Goal: Task Accomplishment & Management: Complete application form

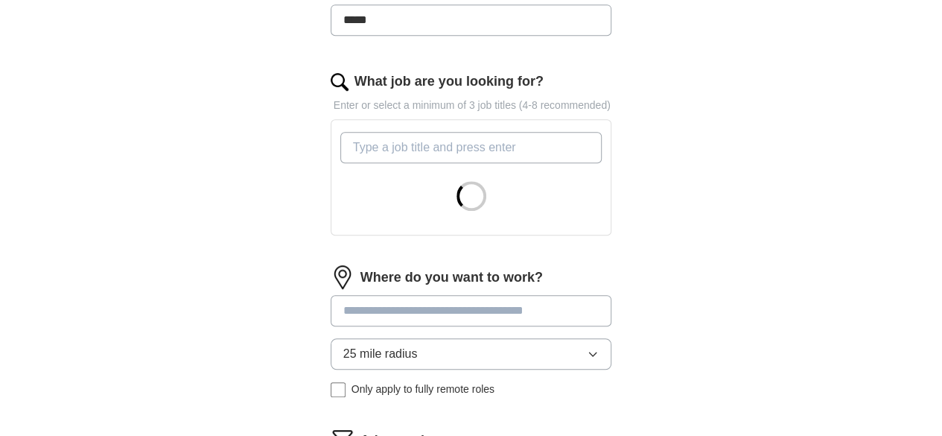
scroll to position [596, 0]
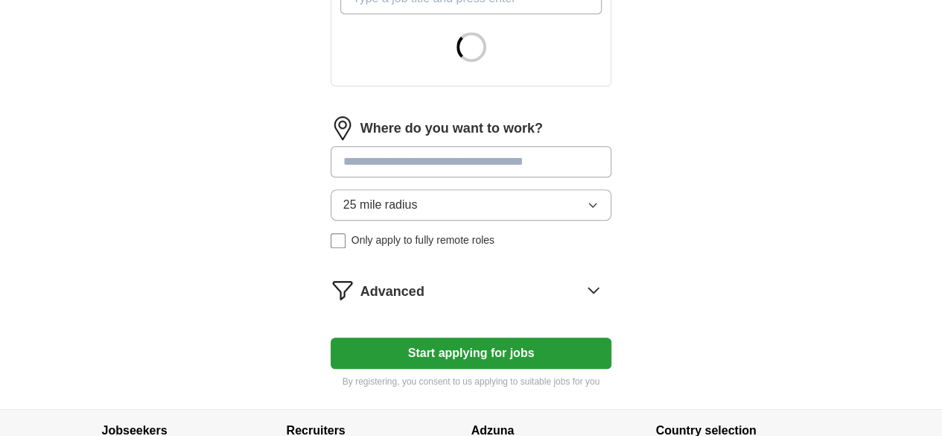
click at [374, 150] on input at bounding box center [472, 161] width 282 height 31
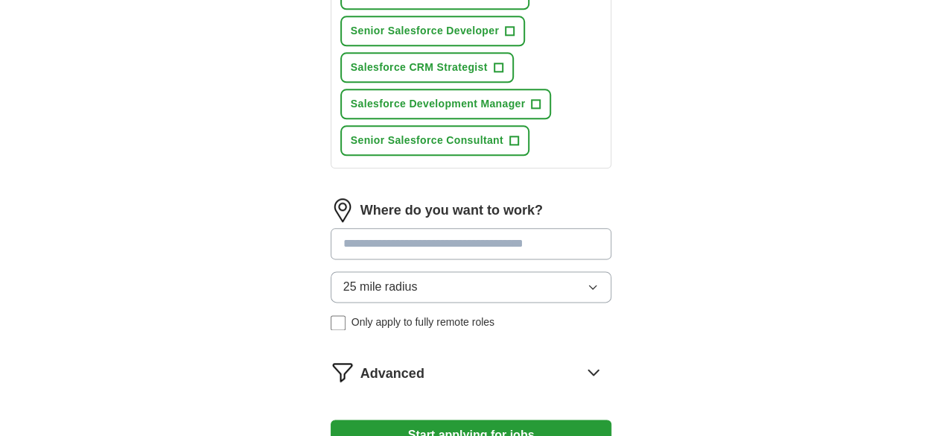
scroll to position [894, 0]
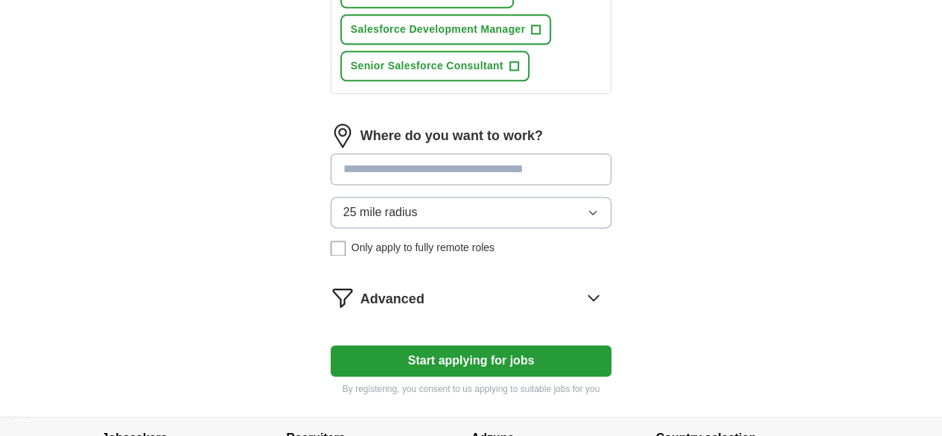
click at [442, 162] on div "Where do you want to work? 25 mile radius Only apply to fully remote roles" at bounding box center [472, 196] width 282 height 144
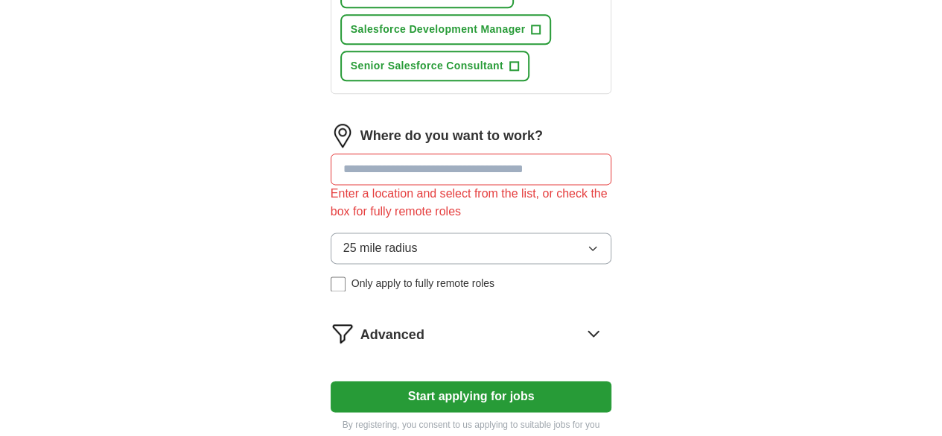
click at [448, 232] on button "25 mile radius" at bounding box center [472, 247] width 282 height 31
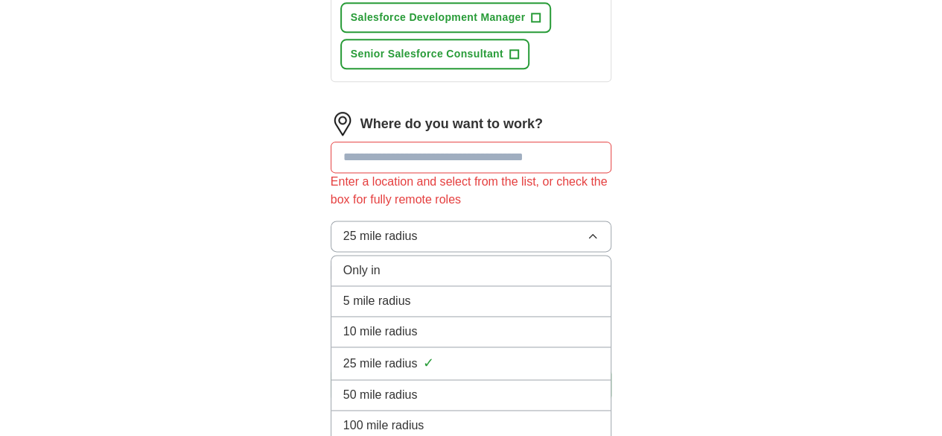
scroll to position [853, 0]
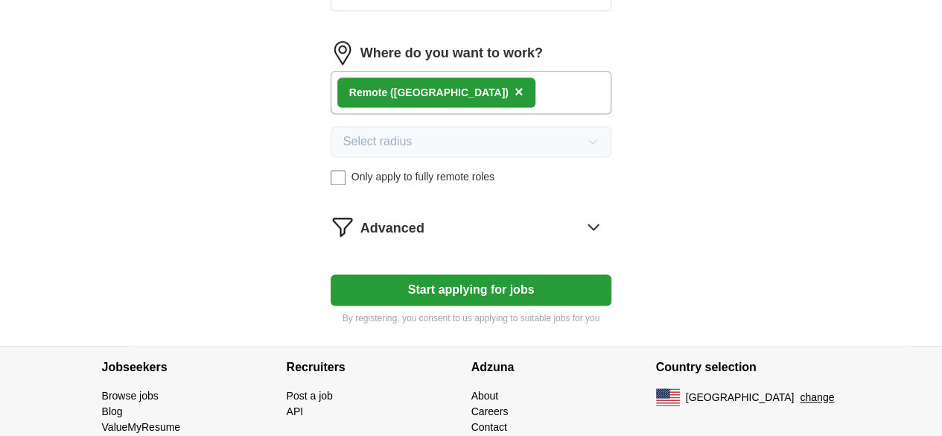
scroll to position [978, 0]
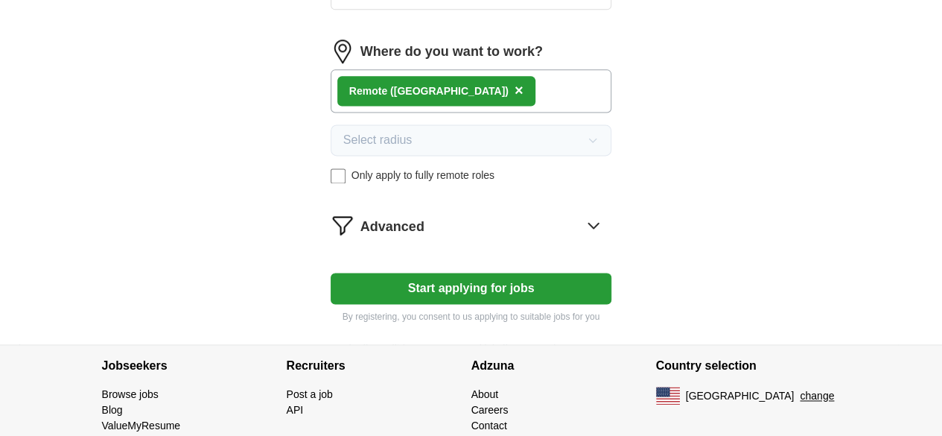
click at [571, 273] on button "Start applying for jobs" at bounding box center [472, 288] width 282 height 31
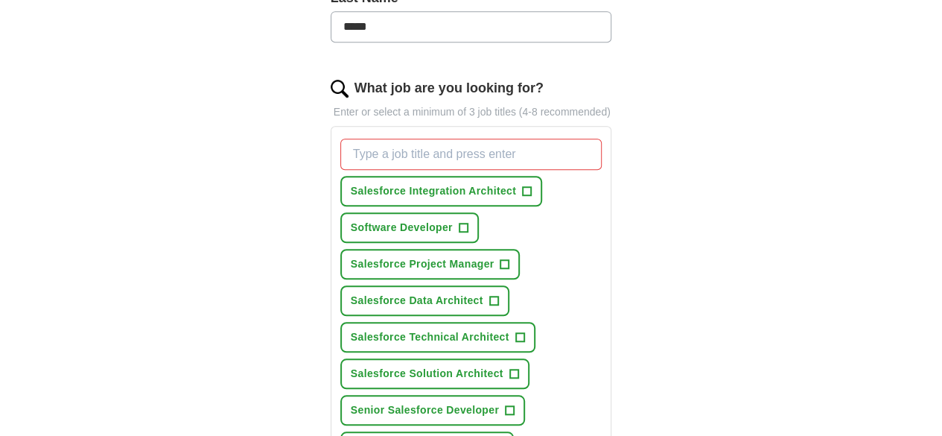
scroll to position [474, 0]
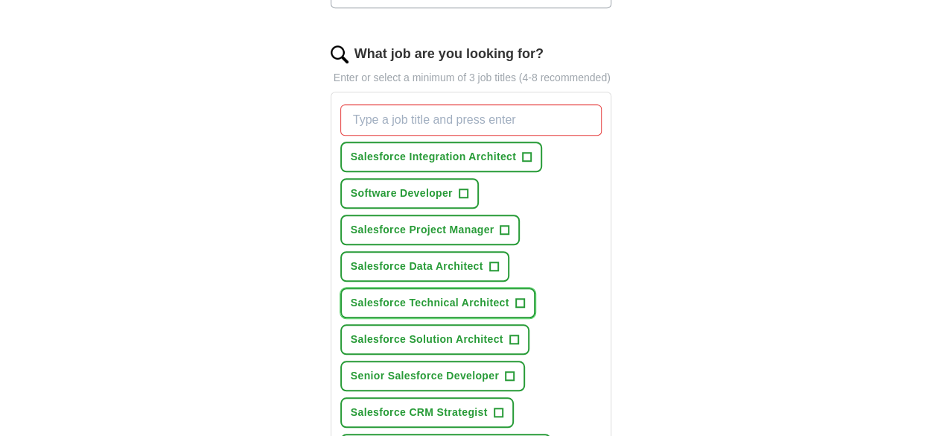
click at [515, 297] on span "+" at bounding box center [519, 303] width 9 height 12
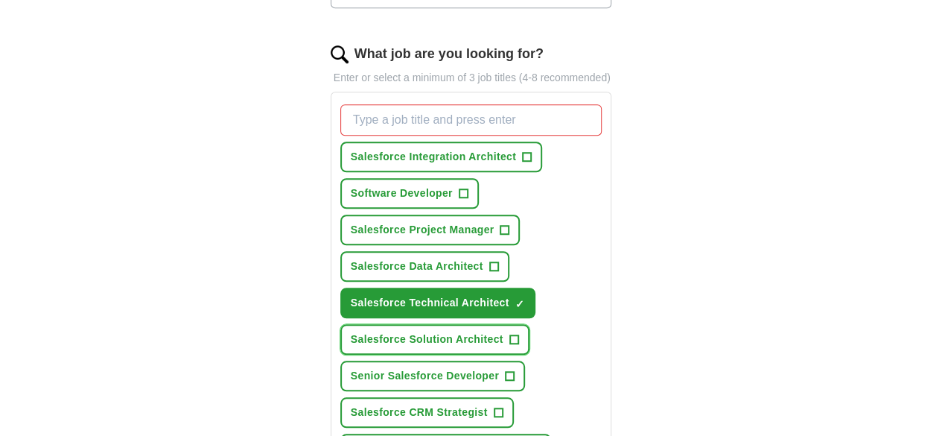
click at [509, 334] on span "+" at bounding box center [513, 340] width 9 height 12
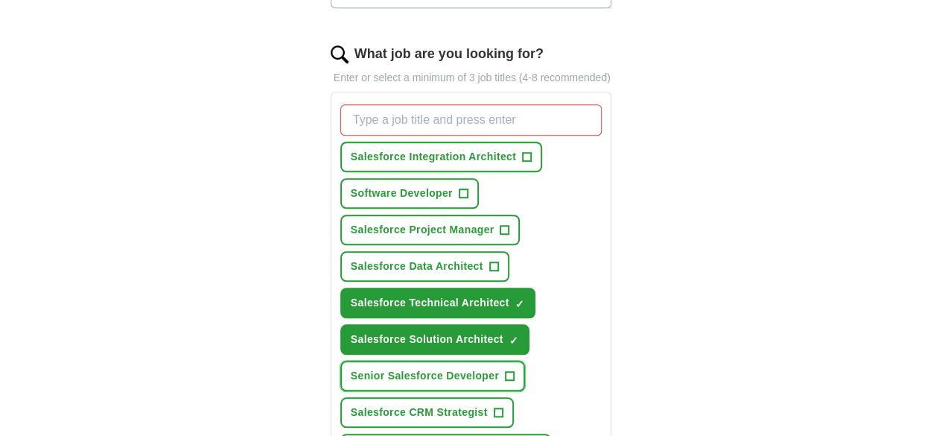
click at [506, 370] on span "+" at bounding box center [510, 376] width 9 height 12
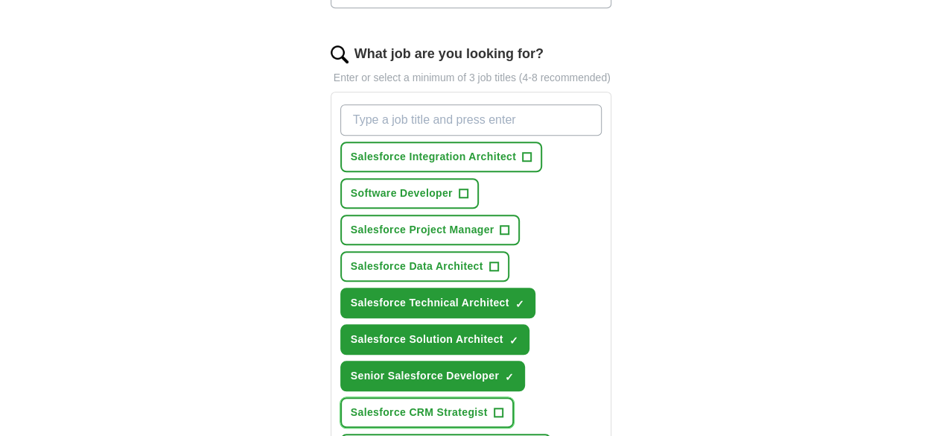
click at [494, 407] on span "+" at bounding box center [498, 413] width 9 height 12
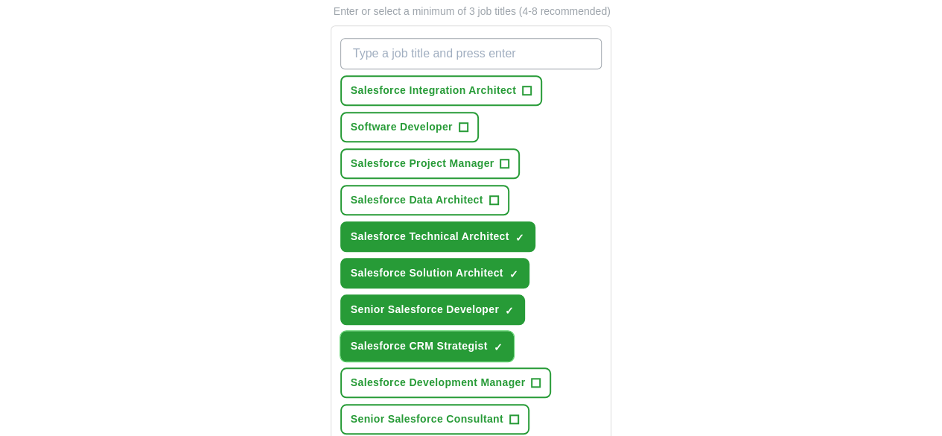
scroll to position [623, 0]
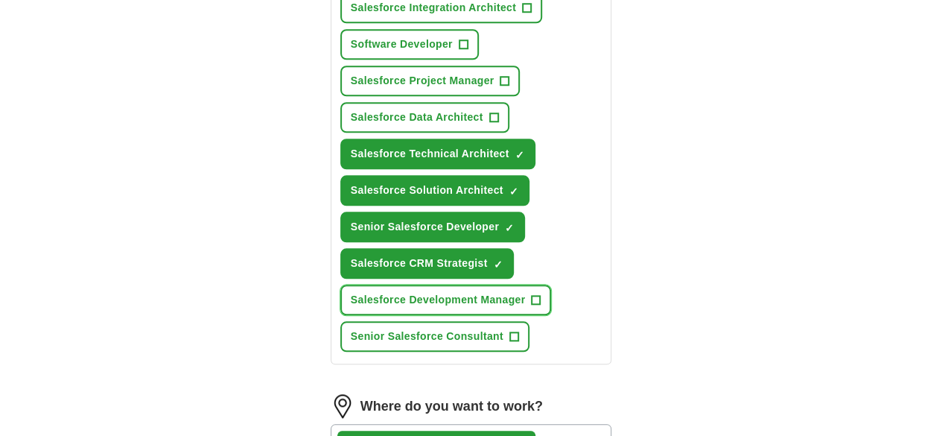
click at [532, 294] on span "+" at bounding box center [536, 300] width 9 height 12
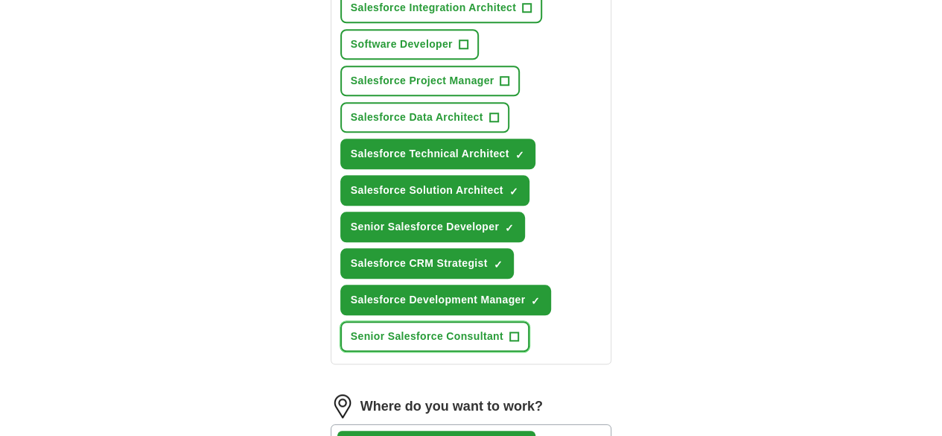
click at [509, 331] on span "+" at bounding box center [513, 337] width 9 height 12
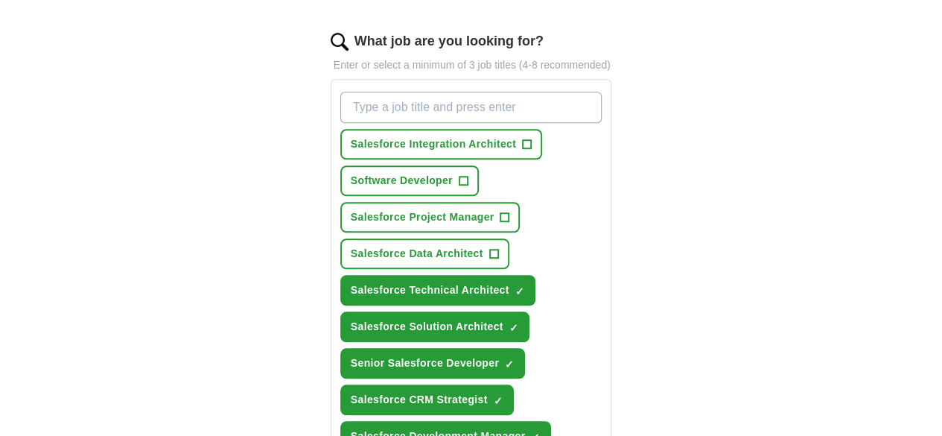
scroll to position [474, 0]
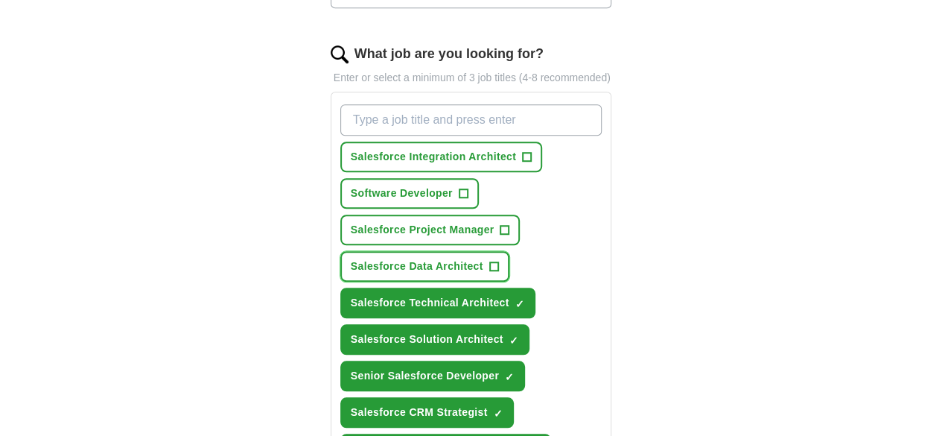
click at [489, 261] on span "+" at bounding box center [493, 267] width 9 height 12
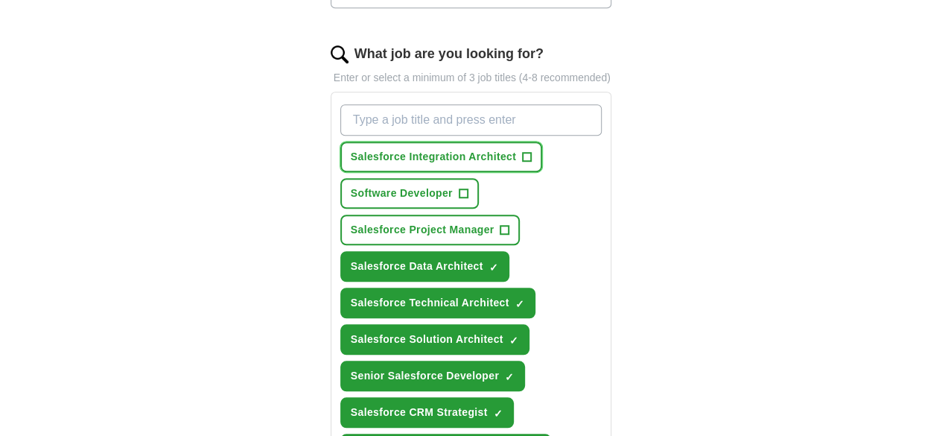
click at [522, 151] on span "+" at bounding box center [526, 157] width 9 height 12
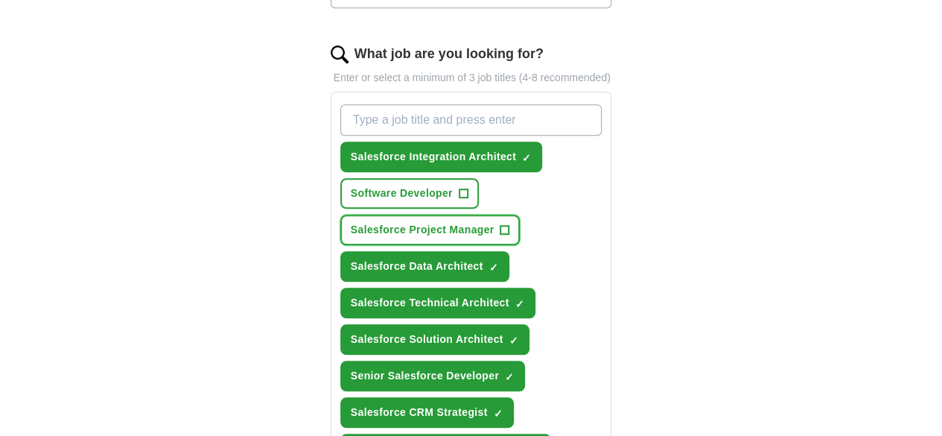
click at [509, 224] on span "+" at bounding box center [505, 230] width 9 height 12
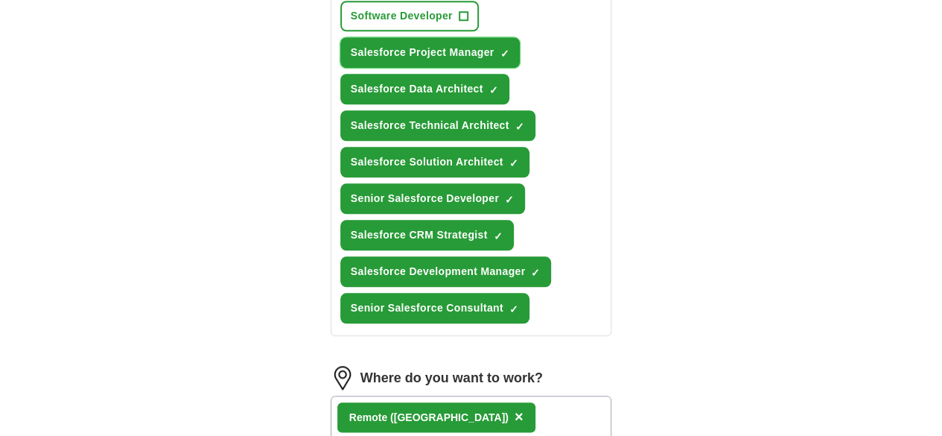
scroll to position [921, 0]
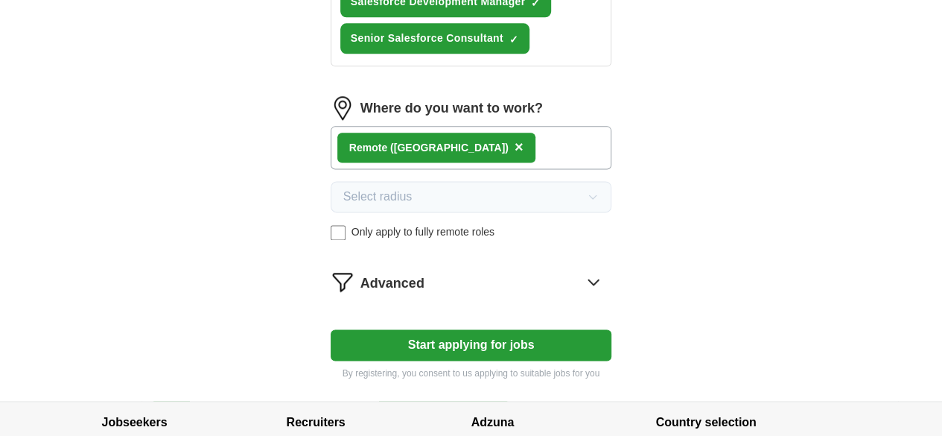
click at [515, 329] on button "Start applying for jobs" at bounding box center [472, 344] width 282 height 31
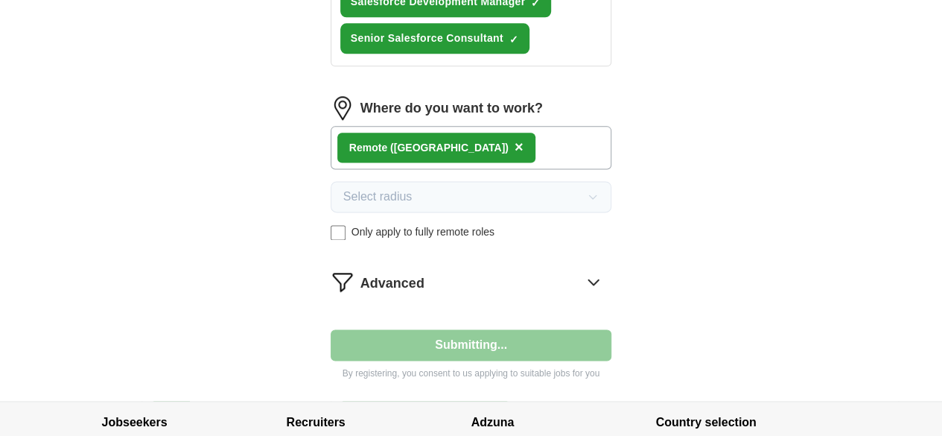
select select "**"
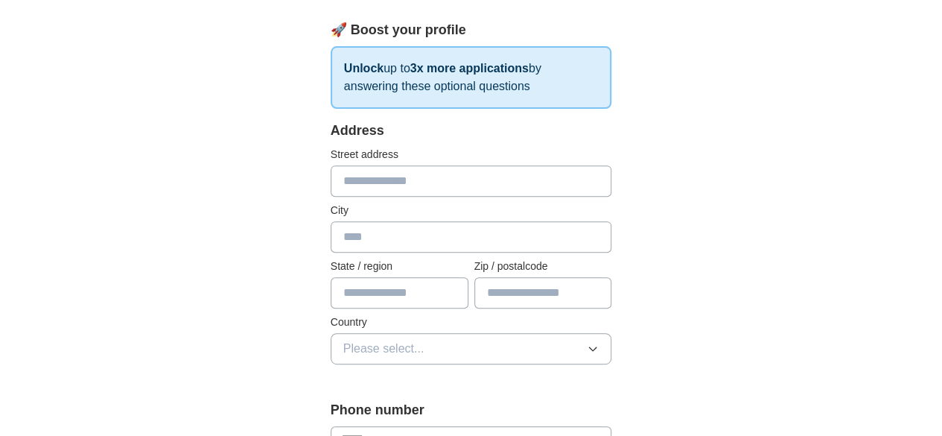
scroll to position [223, 0]
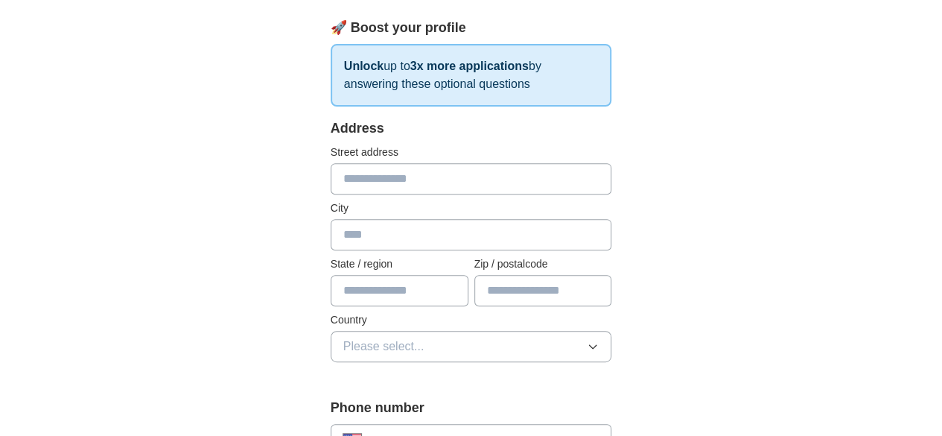
click at [355, 175] on input "text" at bounding box center [472, 178] width 282 height 31
type input "**********"
type input "*****"
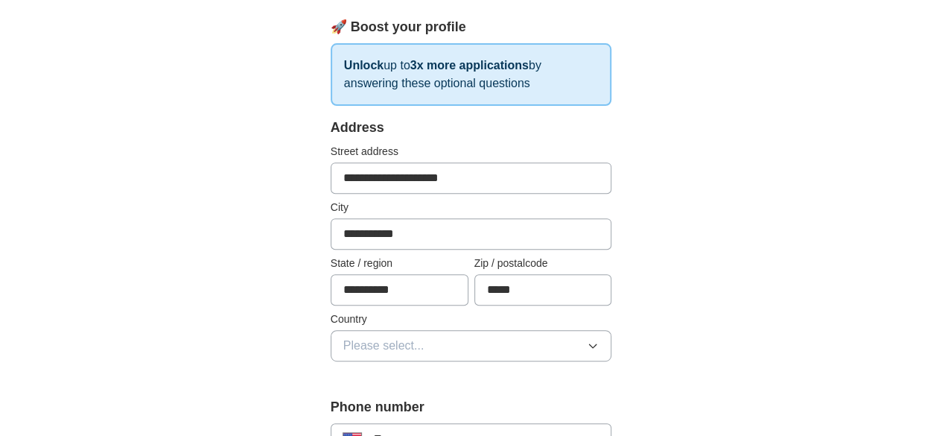
scroll to position [372, 0]
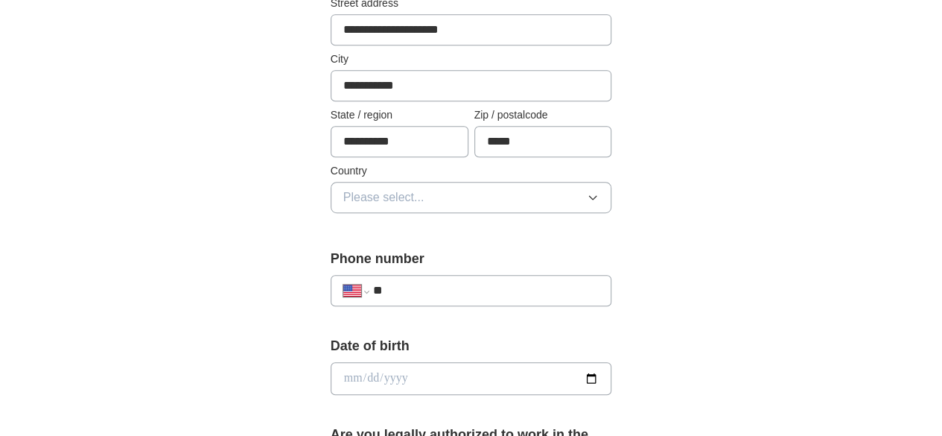
click at [421, 197] on button "Please select..." at bounding box center [472, 197] width 282 height 31
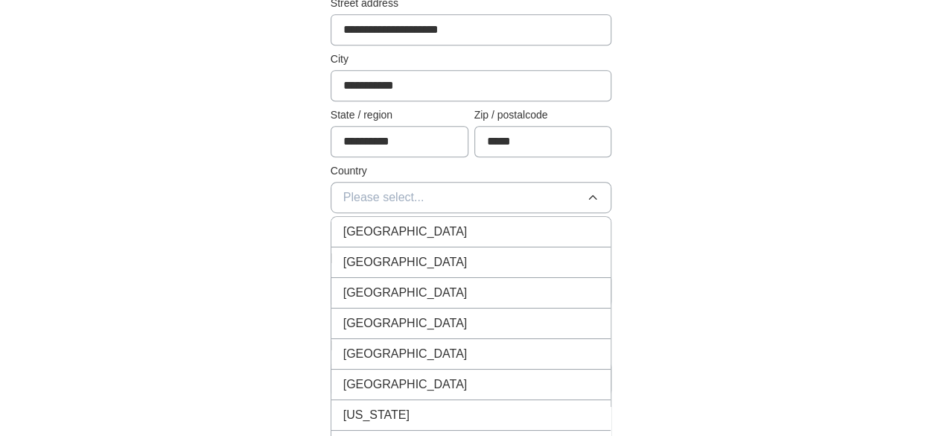
click at [378, 255] on span "[GEOGRAPHIC_DATA]" at bounding box center [405, 262] width 124 height 18
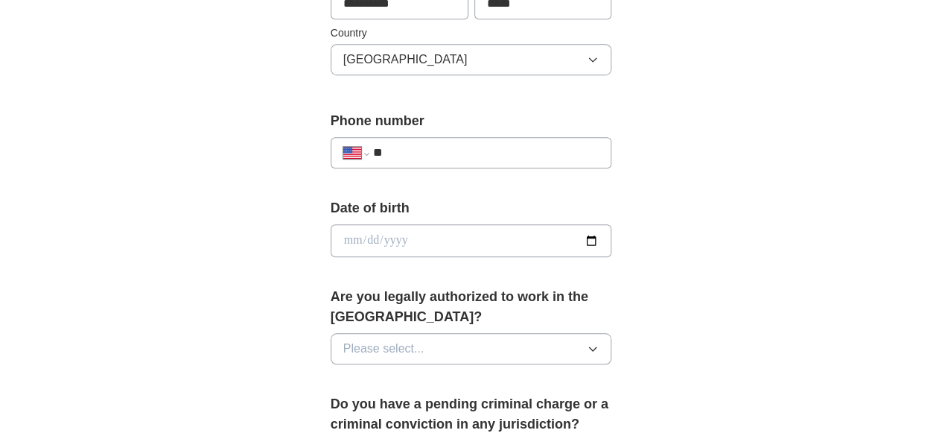
scroll to position [521, 0]
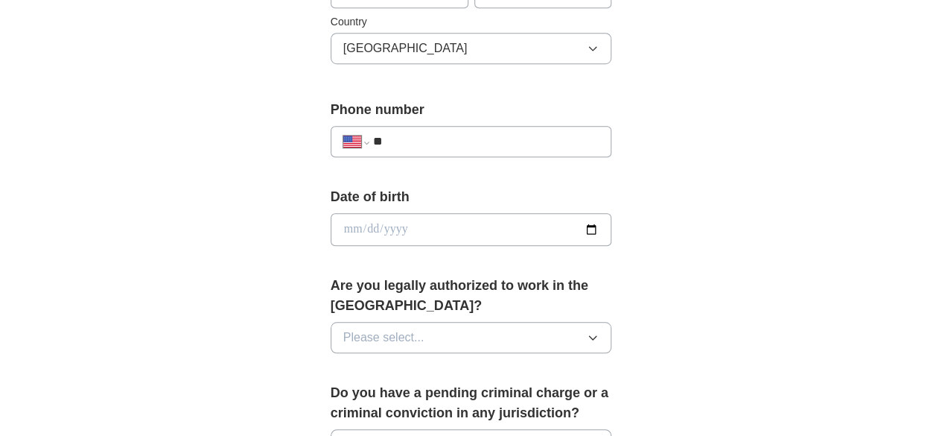
click at [419, 130] on div "**********" at bounding box center [472, 141] width 282 height 31
click at [432, 148] on div "**********" at bounding box center [472, 141] width 282 height 31
click at [431, 136] on input "**" at bounding box center [486, 142] width 226 height 18
click at [438, 142] on input "**" at bounding box center [486, 142] width 226 height 18
paste input "**********"
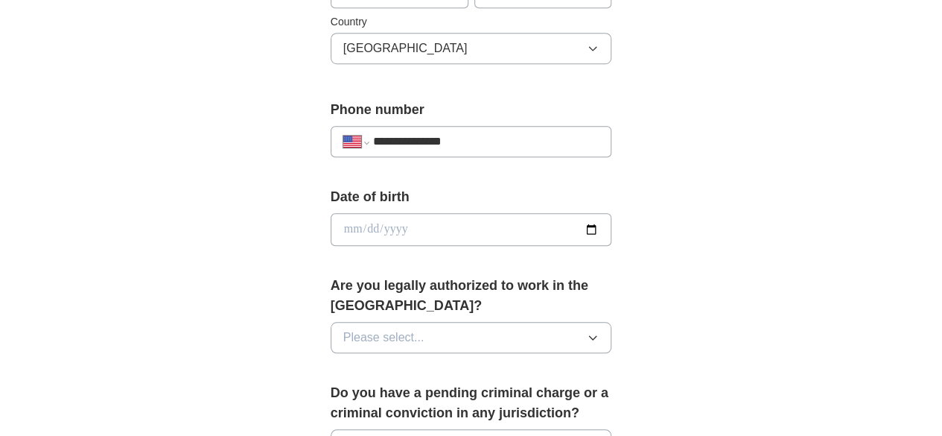
type input "**********"
click at [612, 225] on input "date" at bounding box center [472, 229] width 282 height 33
type input "**********"
click at [522, 322] on button "Please select..." at bounding box center [472, 337] width 282 height 31
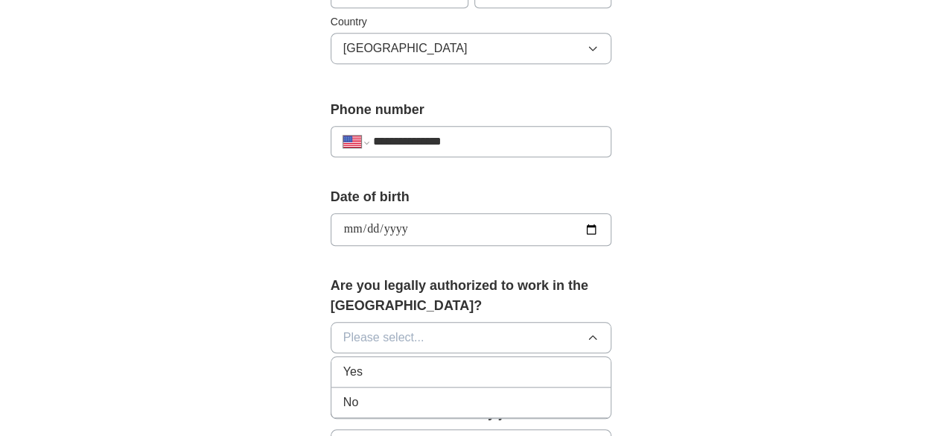
click at [383, 363] on div "Yes" at bounding box center [471, 372] width 256 height 18
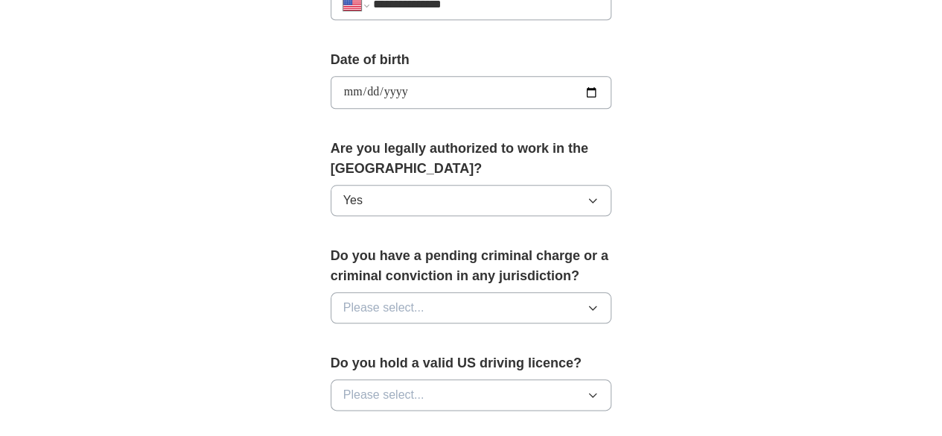
scroll to position [670, 0]
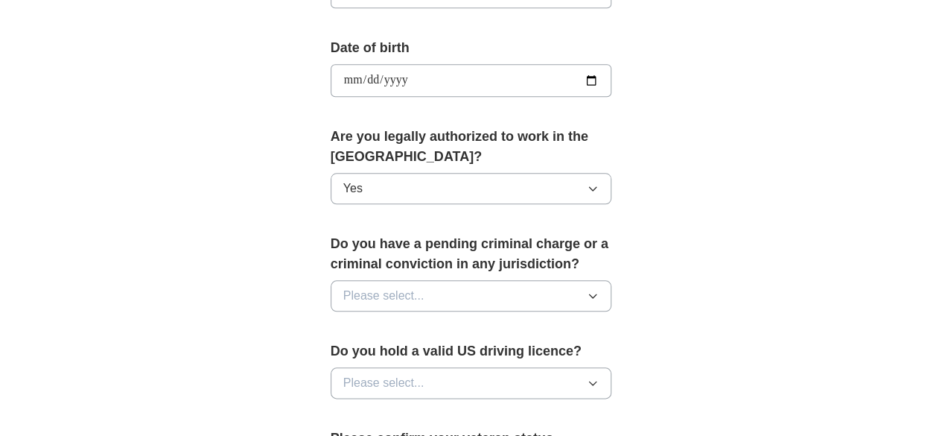
click at [468, 280] on button "Please select..." at bounding box center [472, 295] width 282 height 31
click at [389, 346] on li "No" at bounding box center [471, 361] width 280 height 31
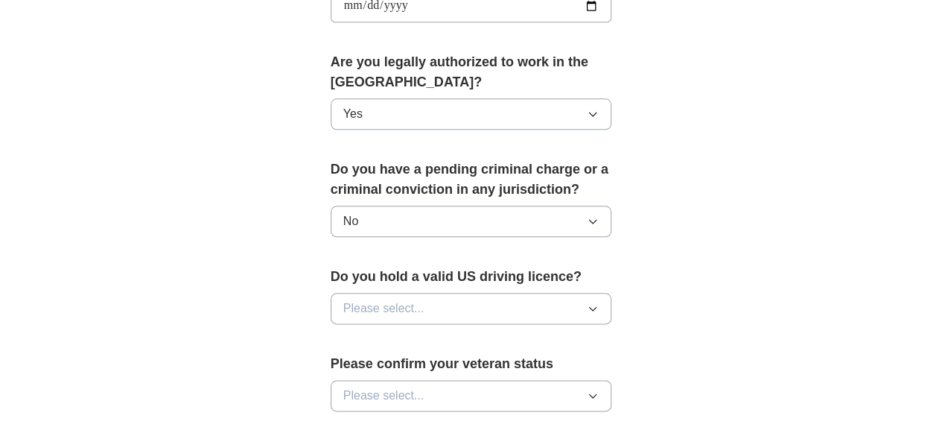
click at [453, 293] on button "Please select..." at bounding box center [472, 308] width 282 height 31
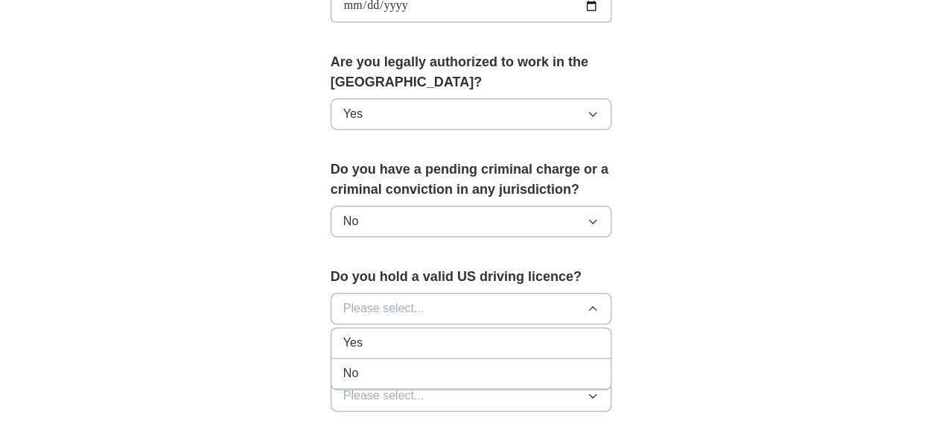
click at [343, 334] on div "Yes" at bounding box center [471, 343] width 256 height 18
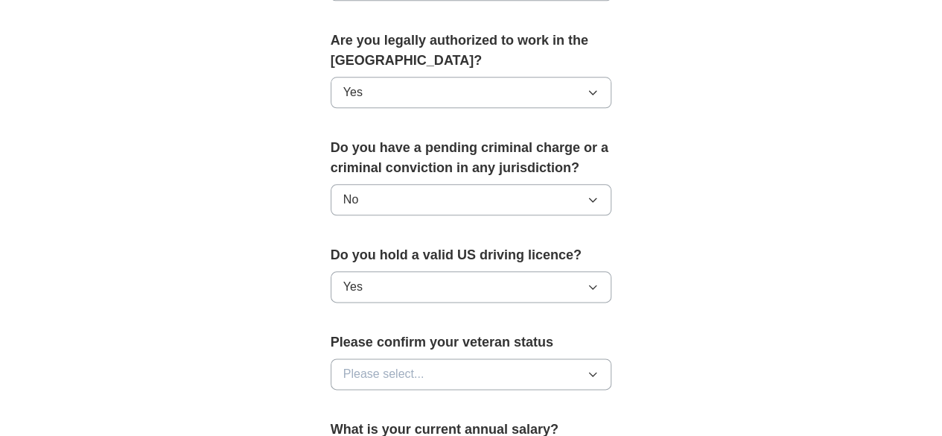
scroll to position [894, 0]
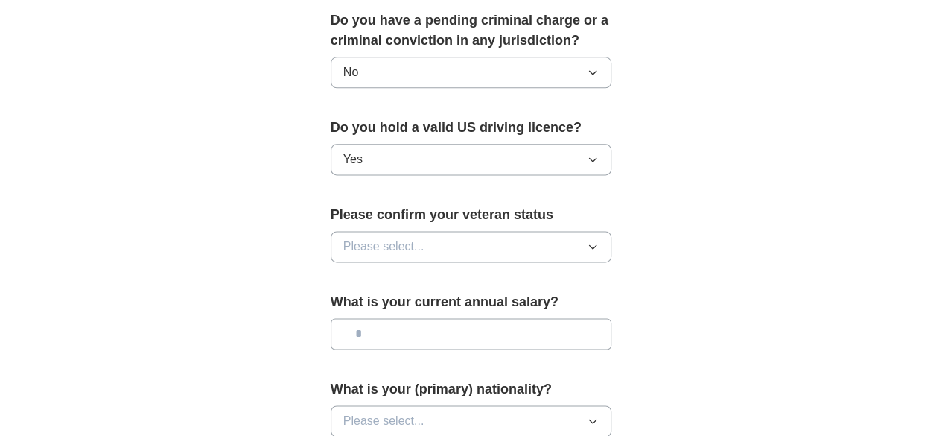
click at [429, 318] on input "text" at bounding box center [472, 333] width 282 height 31
type input "********"
click at [447, 244] on div "Please confirm your veteran status Please select..." at bounding box center [472, 239] width 282 height 69
click at [454, 231] on button "Please select..." at bounding box center [472, 246] width 282 height 31
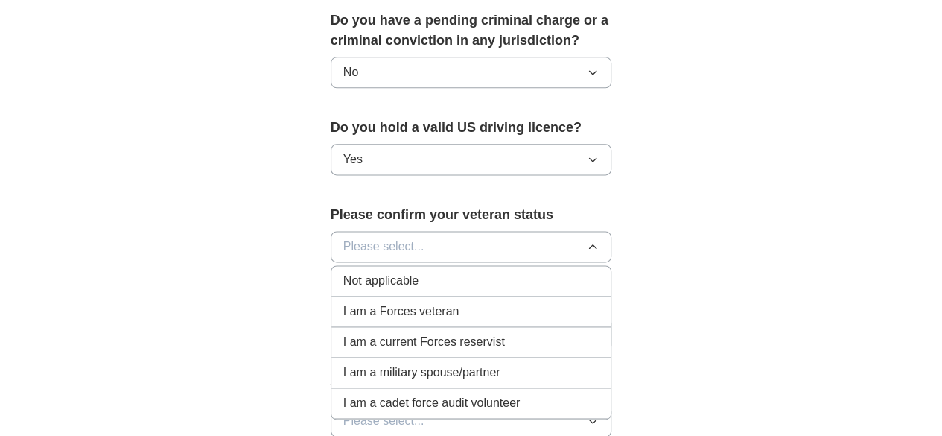
click at [384, 272] on div "Not applicable" at bounding box center [471, 281] width 256 height 18
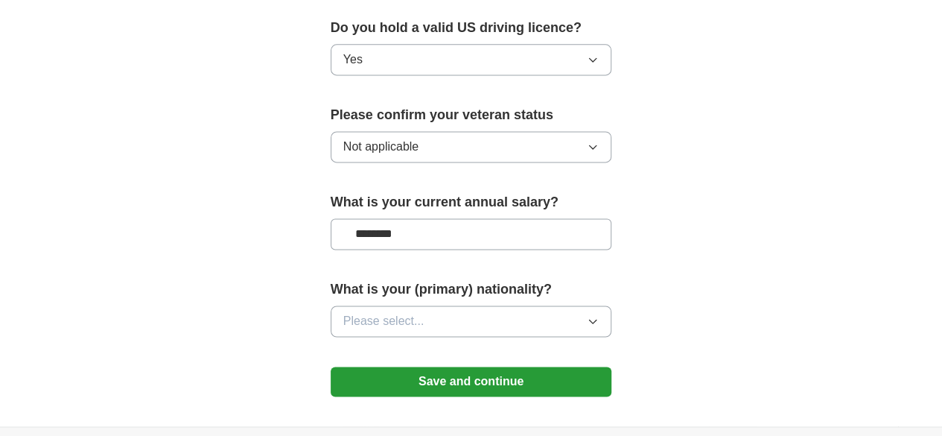
scroll to position [1043, 0]
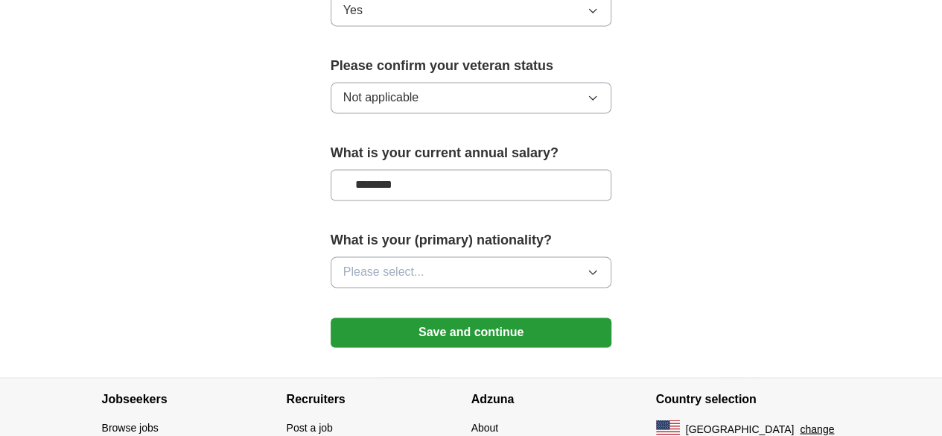
click at [407, 256] on button "Please select..." at bounding box center [472, 271] width 282 height 31
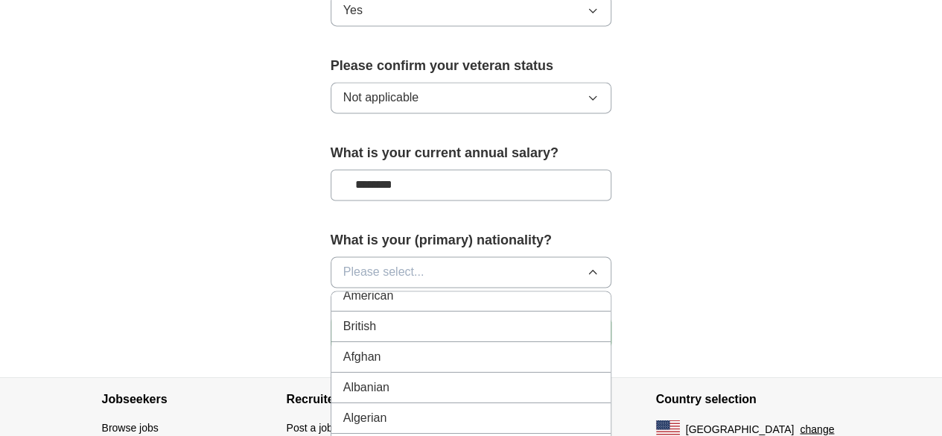
scroll to position [0, 0]
click at [407, 297] on div "American" at bounding box center [471, 306] width 256 height 18
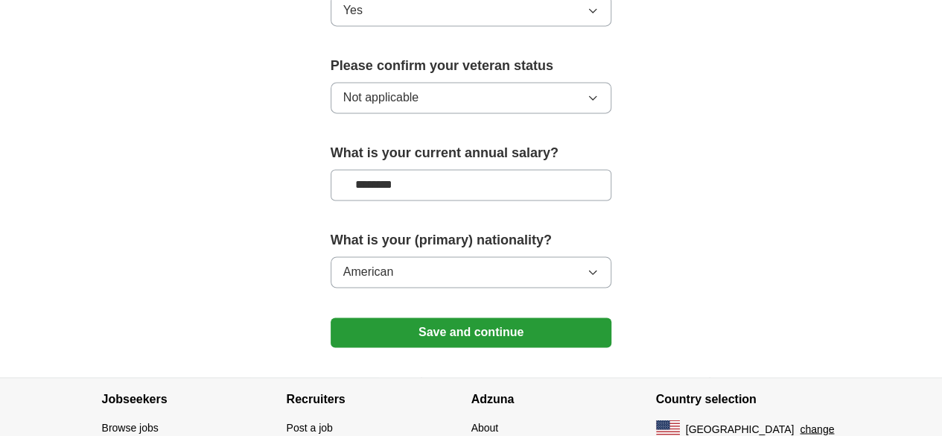
click at [457, 317] on button "Save and continue" at bounding box center [472, 332] width 282 height 30
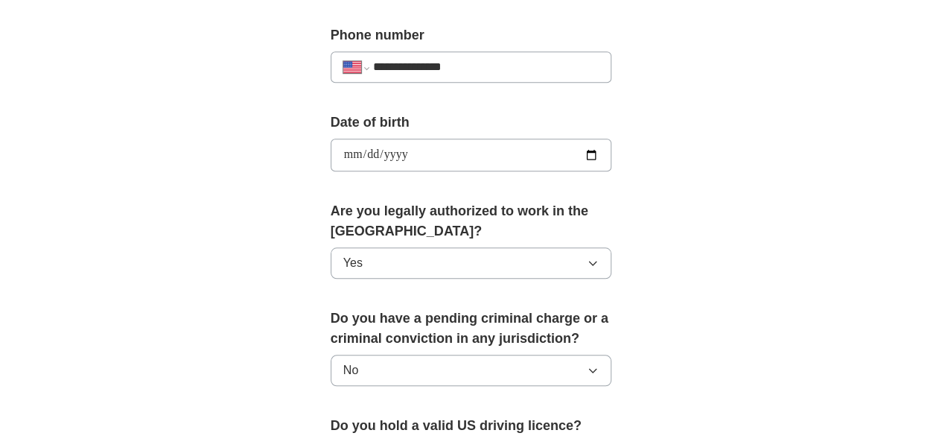
scroll to position [614, 0]
